Goal: Transaction & Acquisition: Purchase product/service

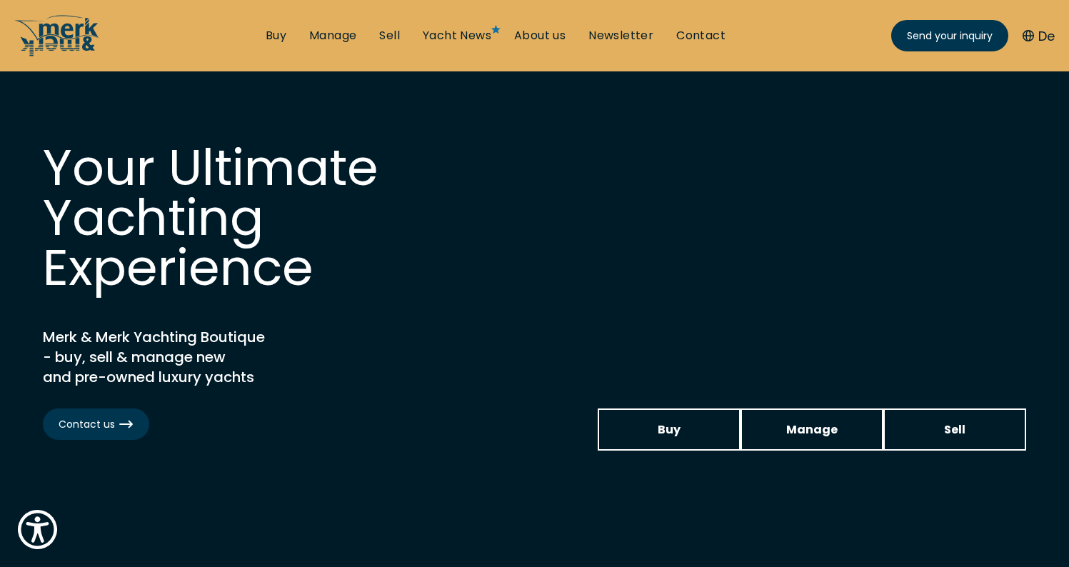
click at [276, 25] on ul "Buy Manage Sell Yacht News About us Newsletter Contact Send your inquiry" at bounding box center [495, 35] width 483 height 43
click at [279, 36] on link "Buy" at bounding box center [276, 36] width 21 height 16
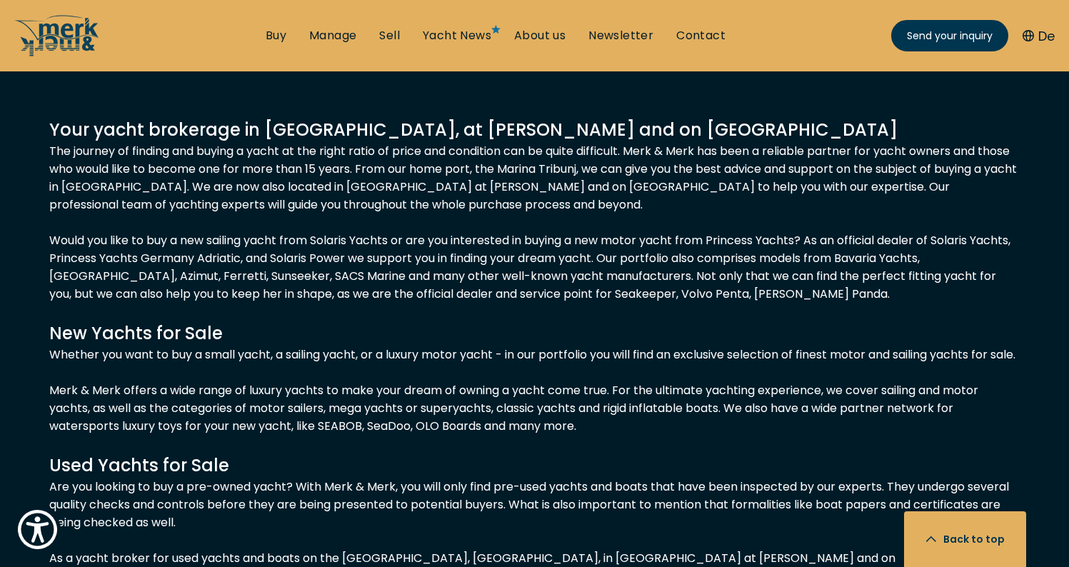
scroll to position [645, 0]
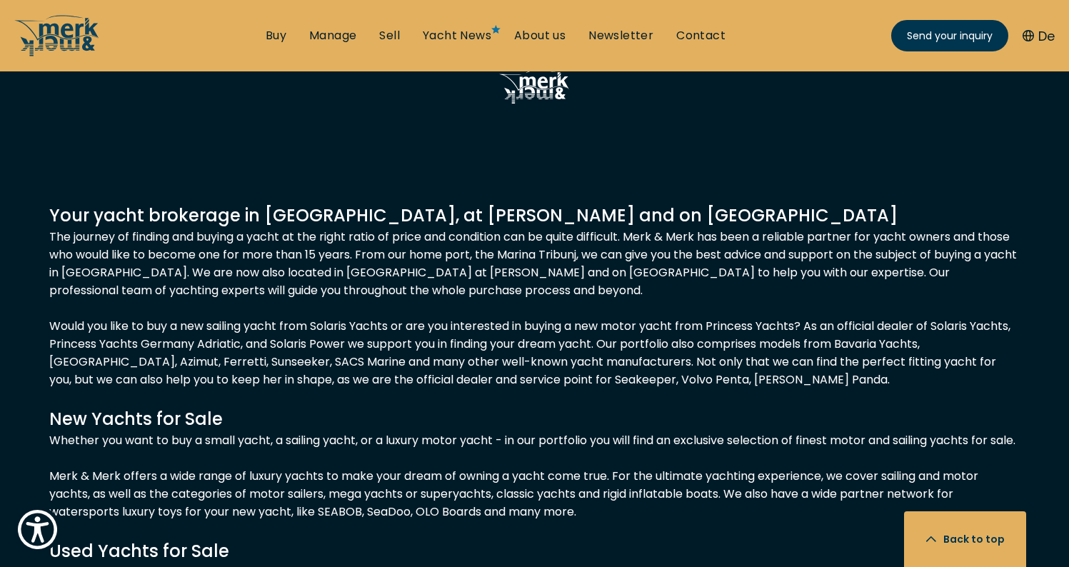
click at [534, 339] on div "Your yacht brokerage in Croatia, at Lake Constance and on Mallorca The journey …" at bounding box center [534, 569] width 971 height 732
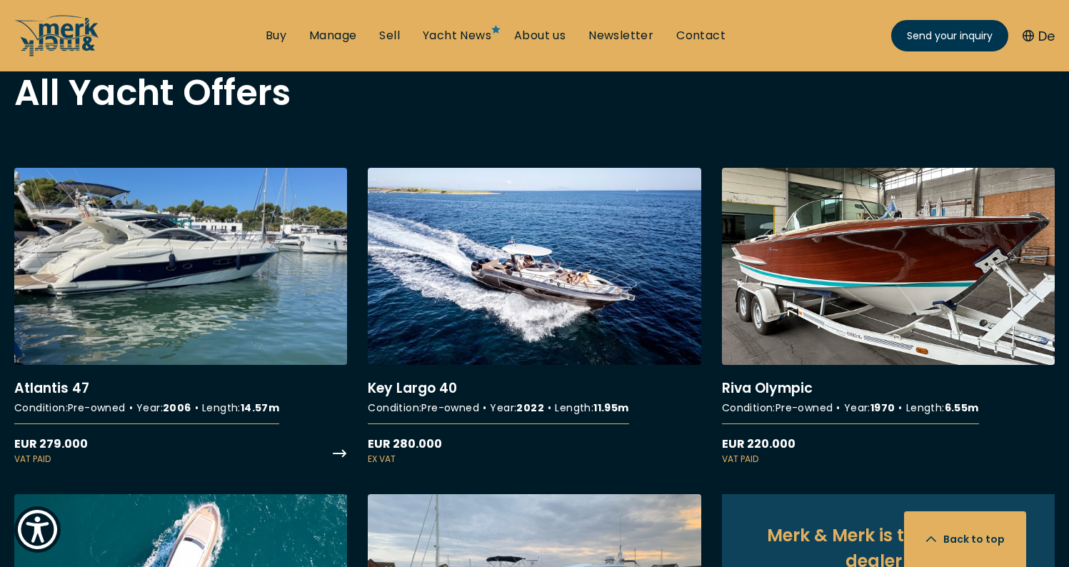
scroll to position [1218, 0]
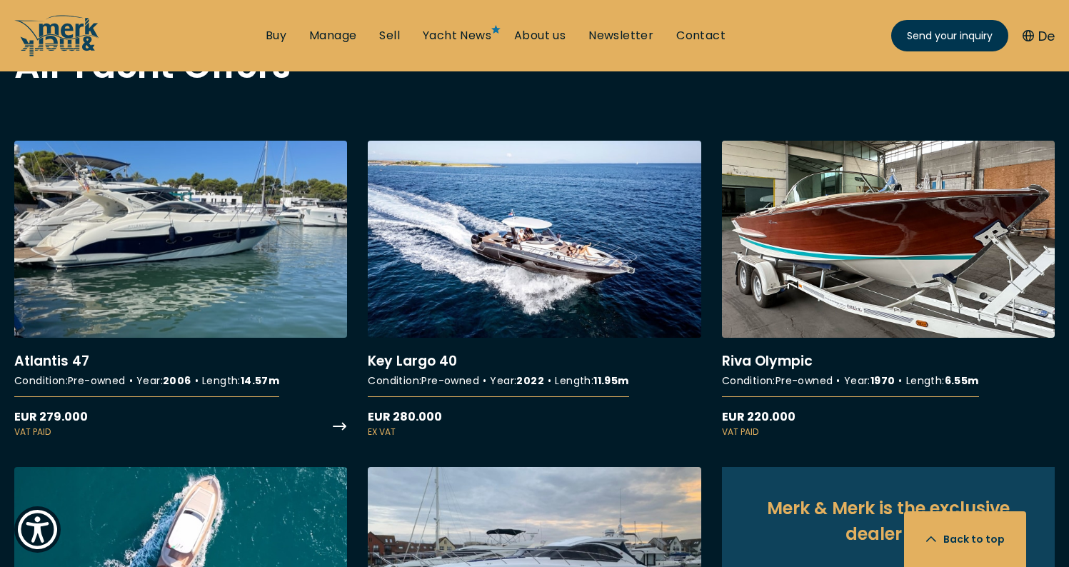
click at [237, 280] on link "More details about Atlantis 47" at bounding box center [180, 290] width 333 height 299
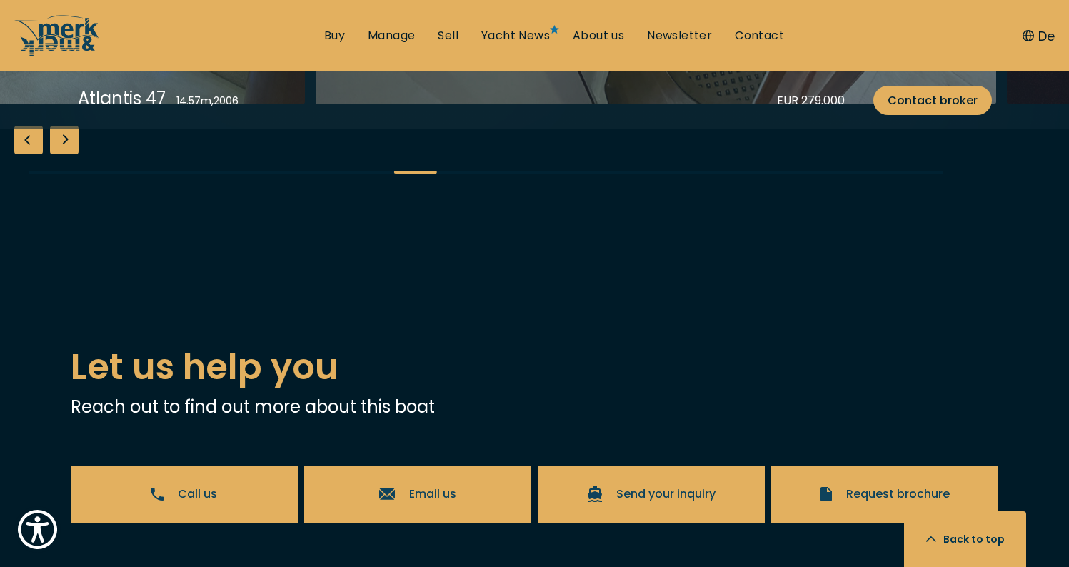
scroll to position [2659, 0]
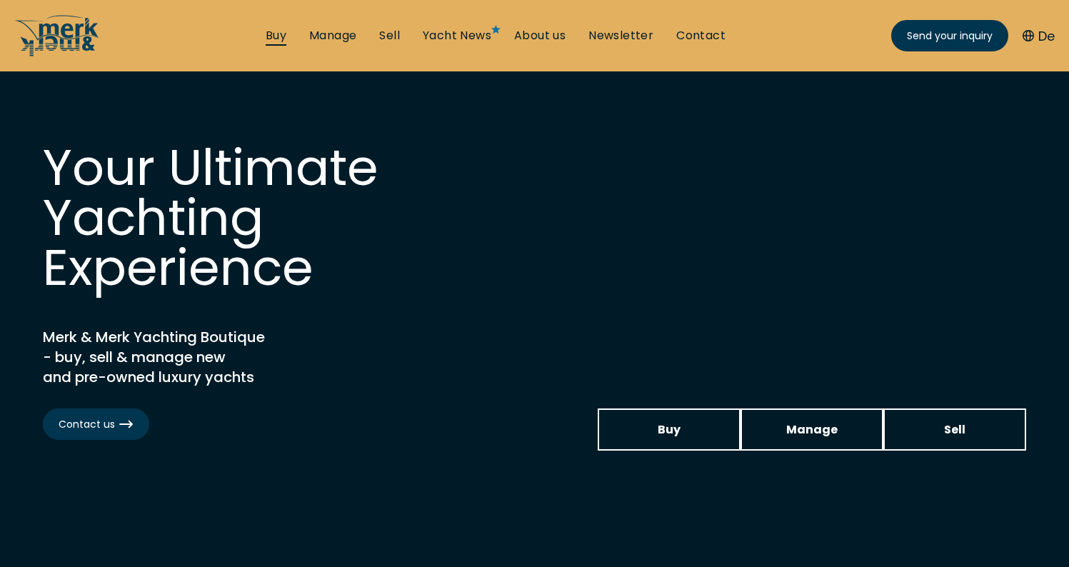
click at [281, 41] on link "Buy" at bounding box center [276, 36] width 21 height 16
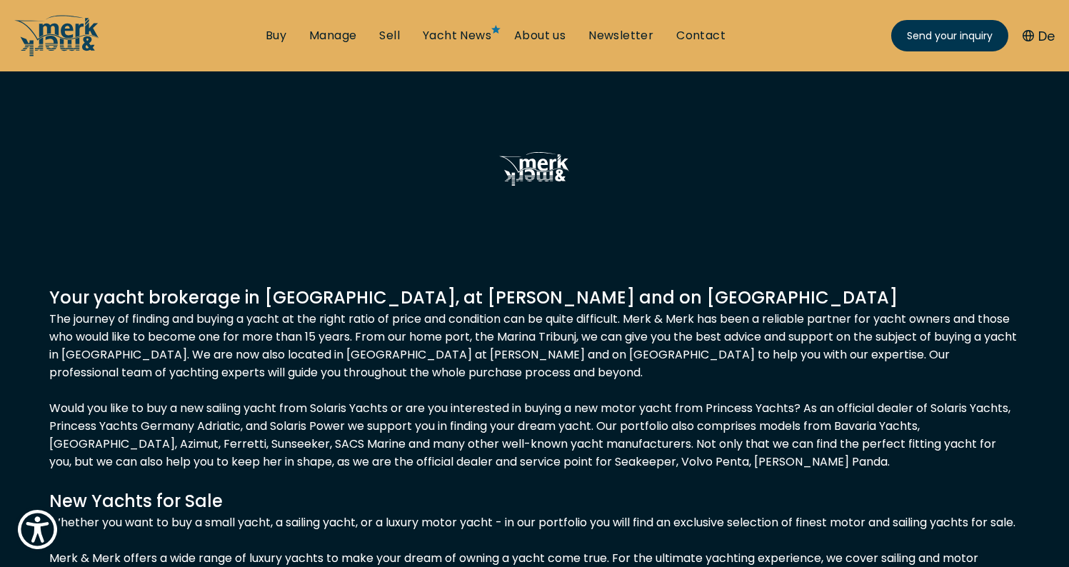
scroll to position [564, 0]
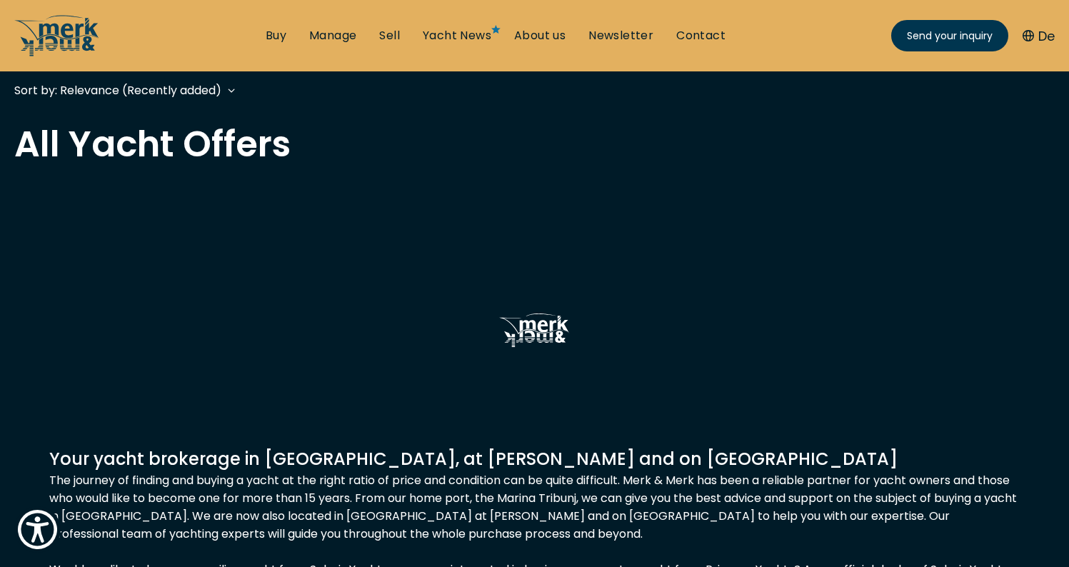
click at [334, 66] on button "Brand Choose" at bounding box center [275, 9] width 174 height 114
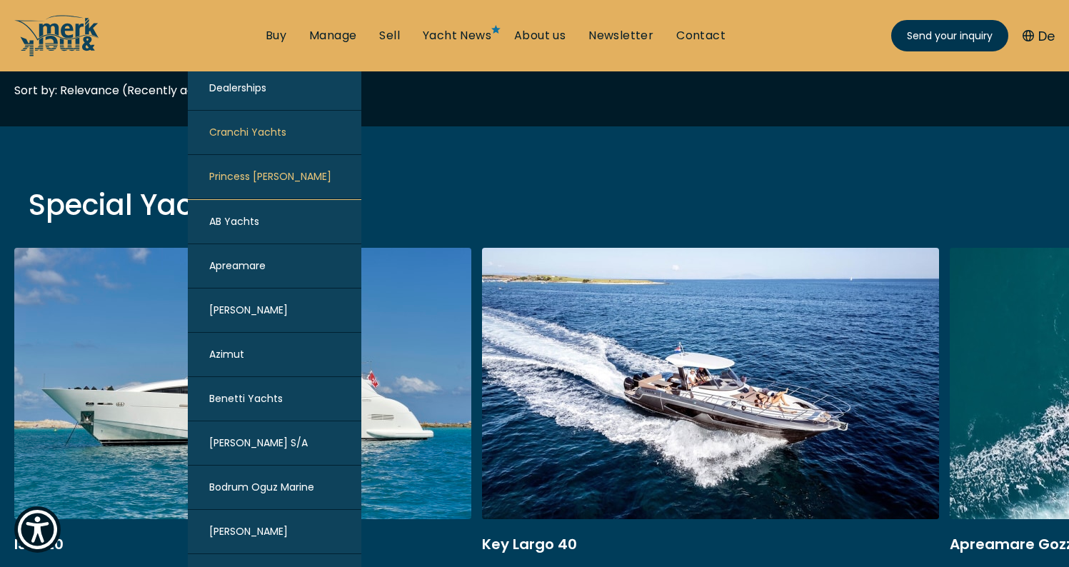
scroll to position [310, 0]
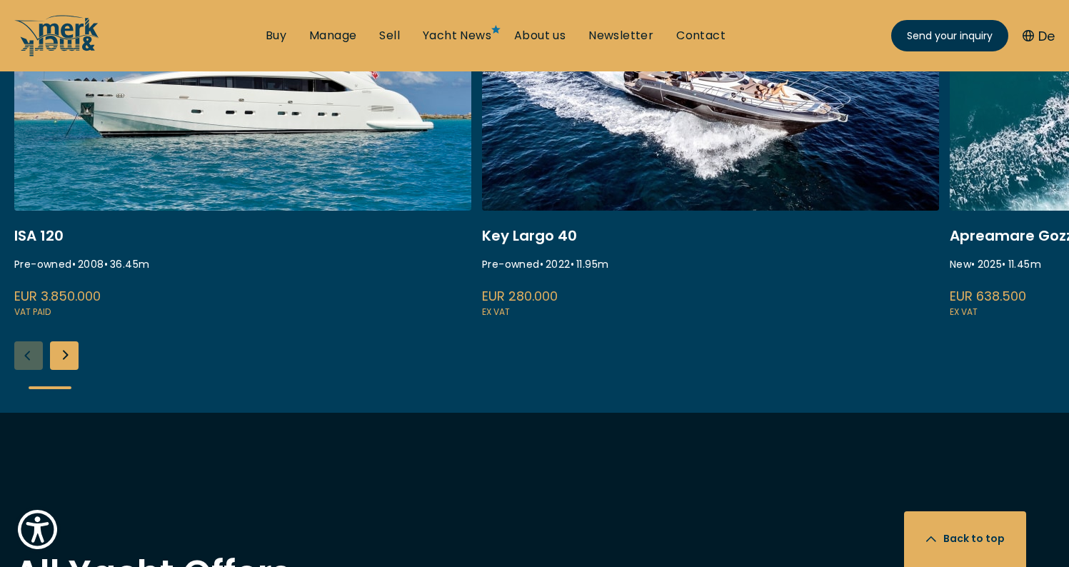
scroll to position [1155, 0]
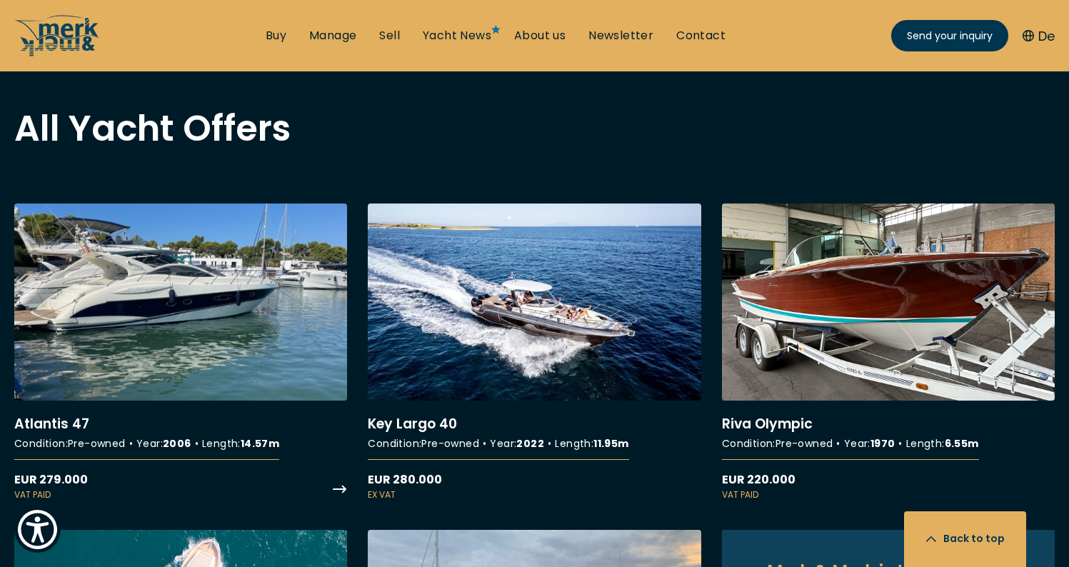
click at [230, 322] on link "More details about Atlantis 47" at bounding box center [180, 353] width 333 height 299
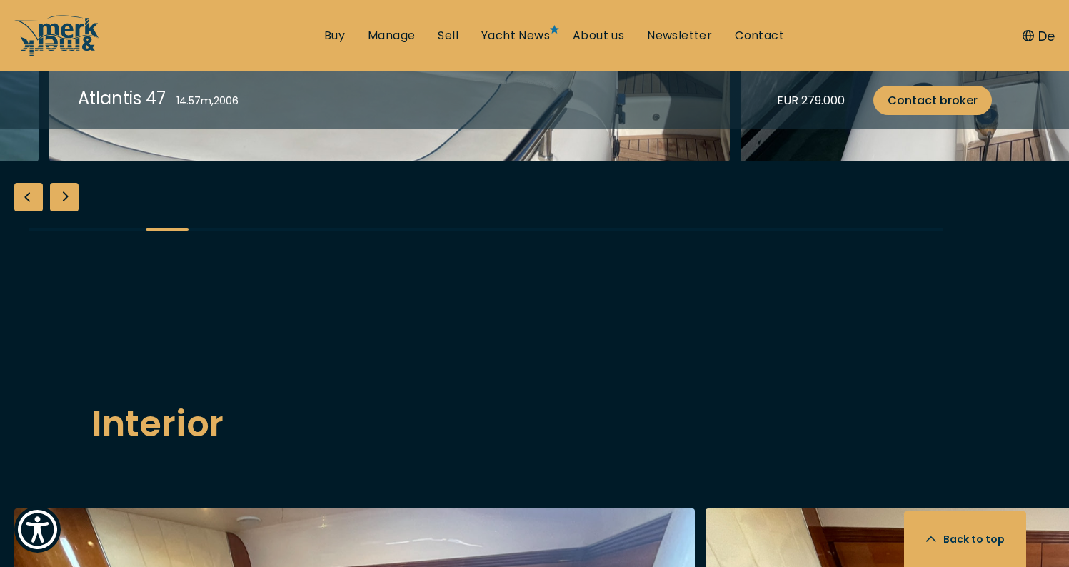
scroll to position [1797, 0]
